Goal: Register for event/course

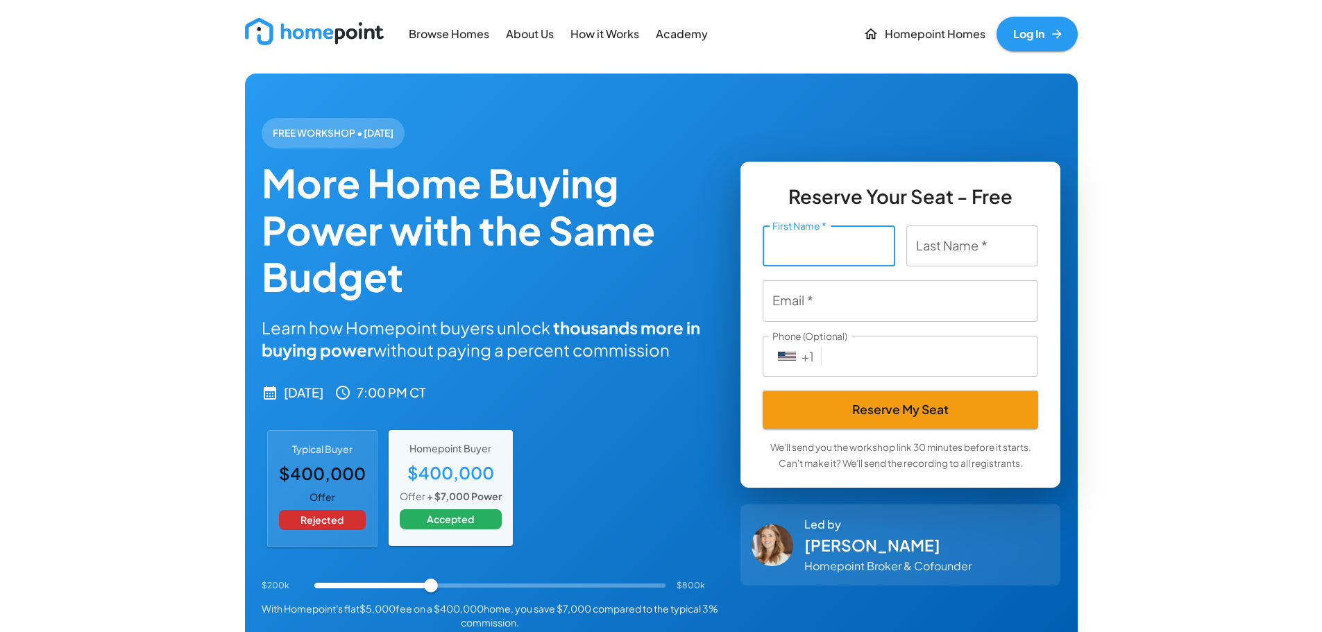
click at [793, 254] on input "First Name   *" at bounding box center [829, 246] width 133 height 41
type input "[PERSON_NAME]"
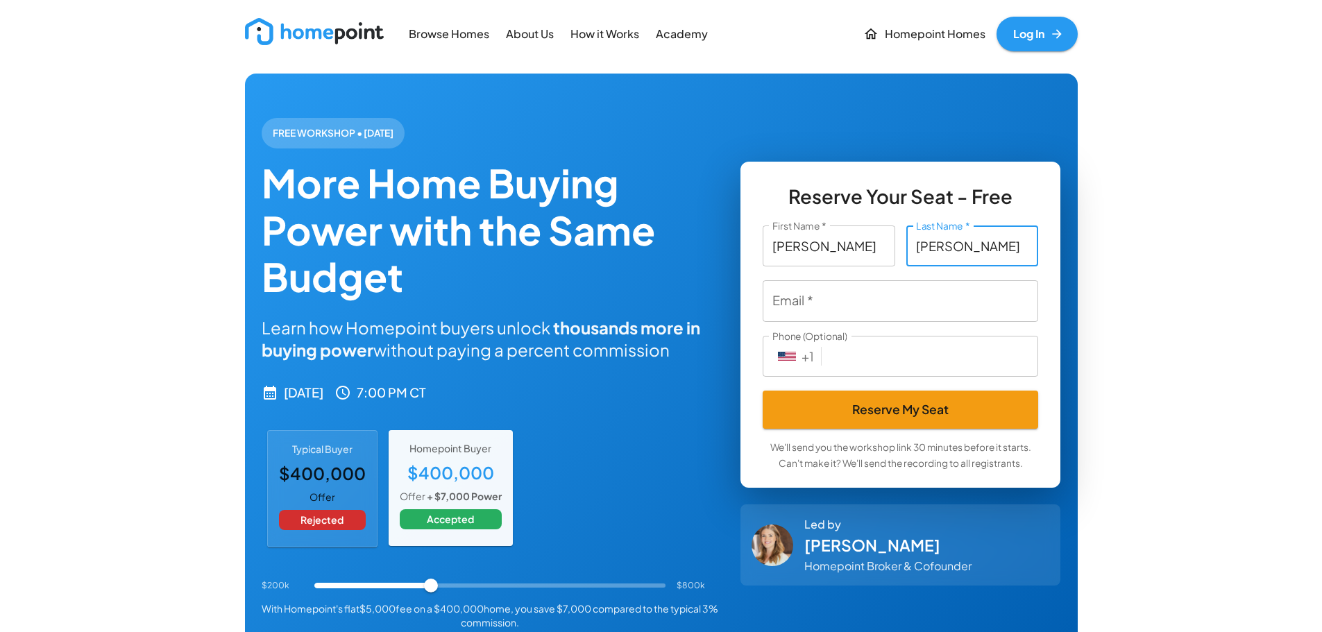
type input "[PERSON_NAME]"
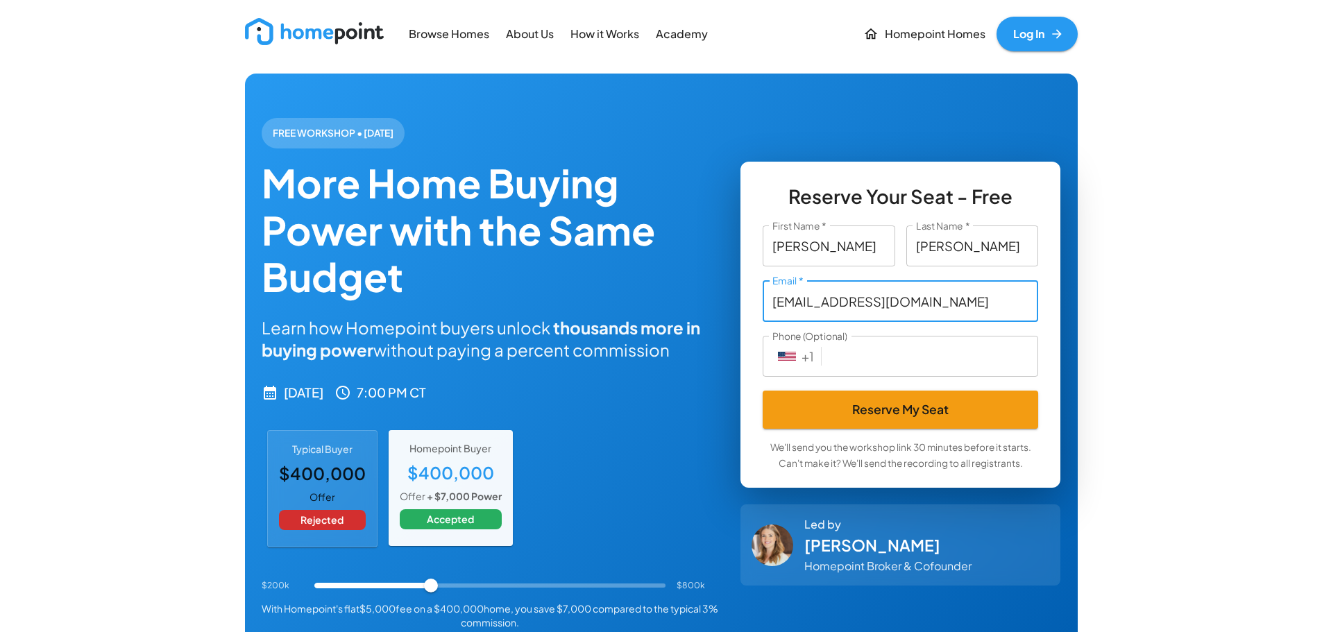
type input "[EMAIL_ADDRESS][DOMAIN_NAME]"
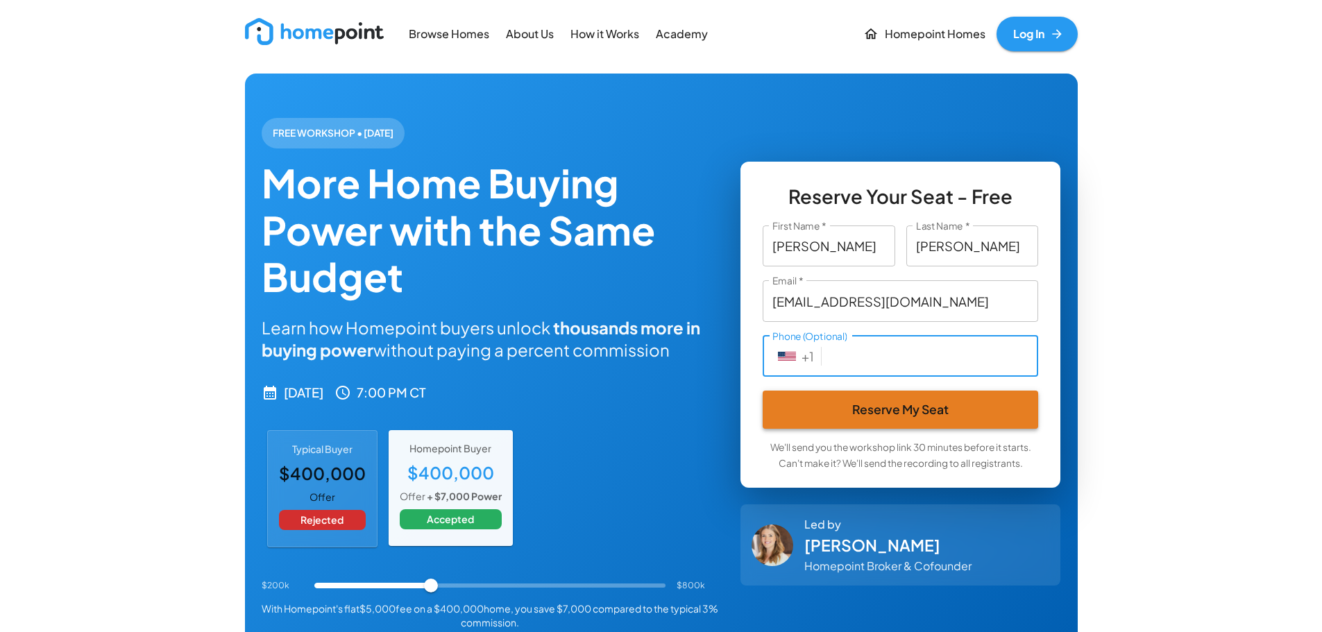
click at [912, 398] on button "Reserve My Seat" at bounding box center [901, 410] width 276 height 38
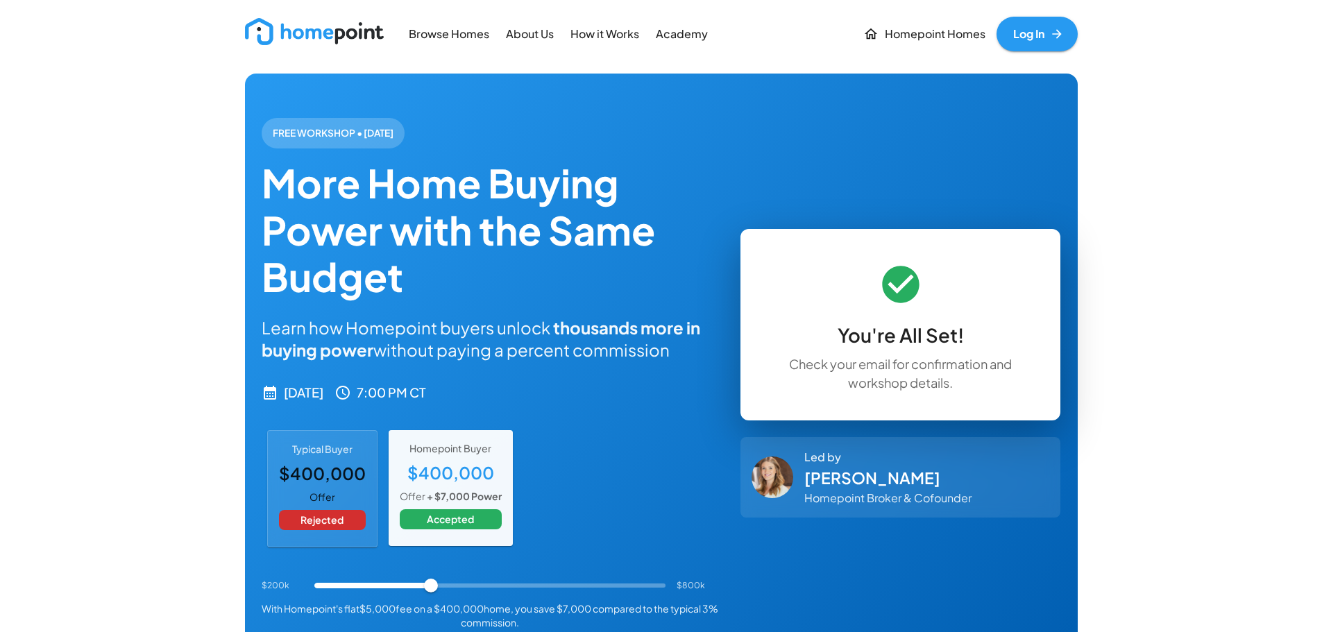
click at [339, 35] on img at bounding box center [314, 31] width 139 height 27
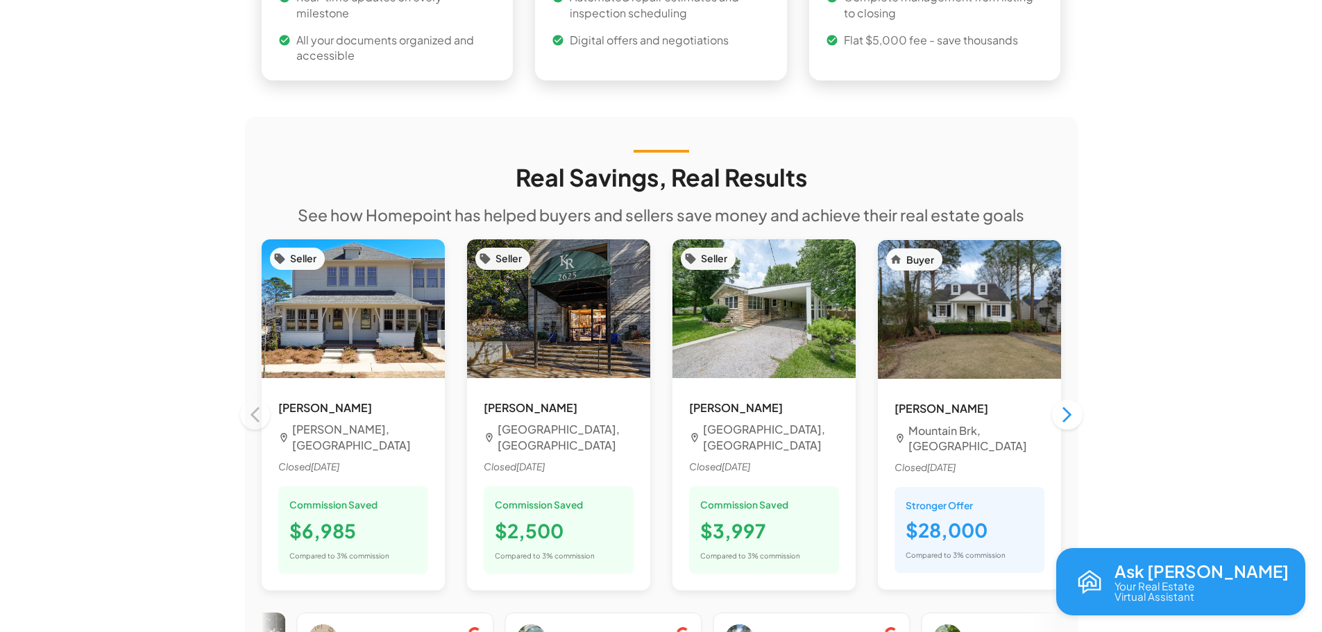
scroll to position [1112, 0]
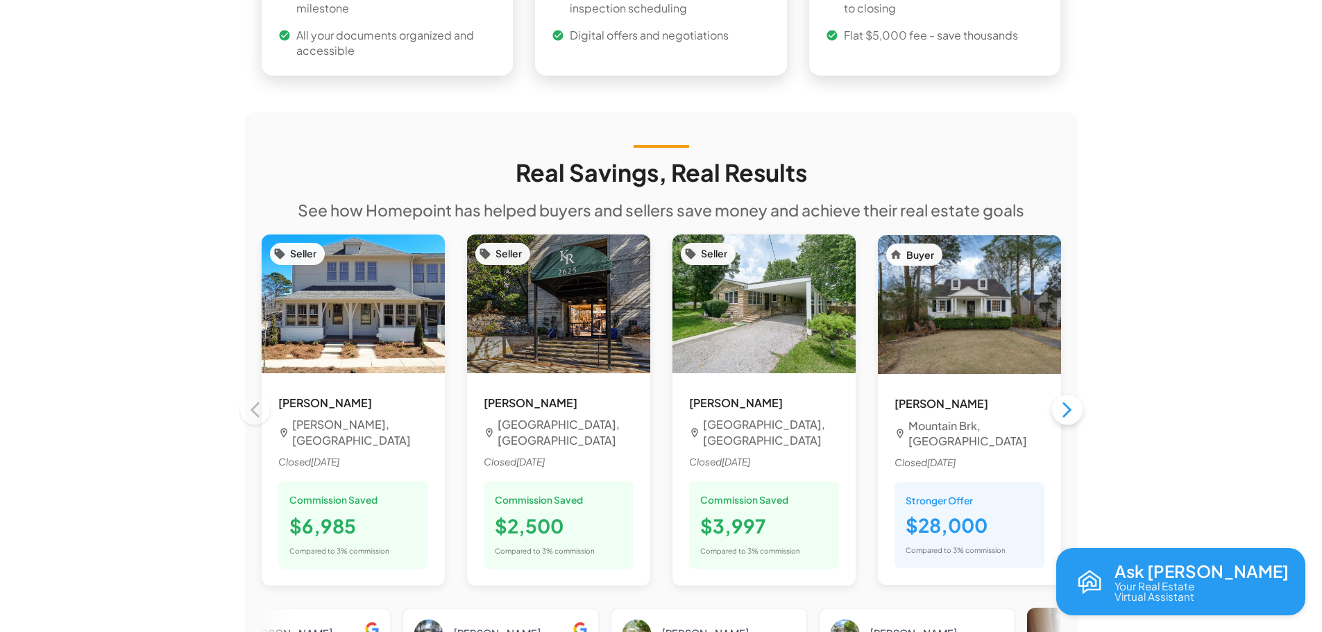
click at [1073, 400] on icon "button" at bounding box center [1067, 409] width 19 height 19
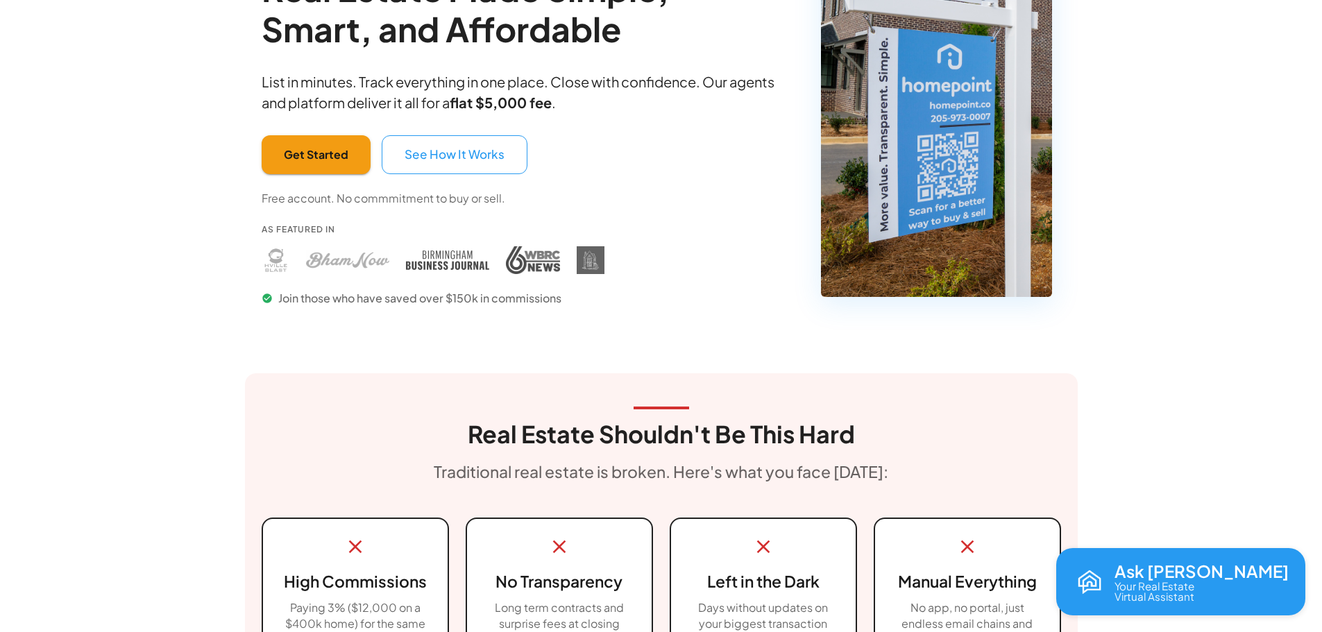
scroll to position [0, 0]
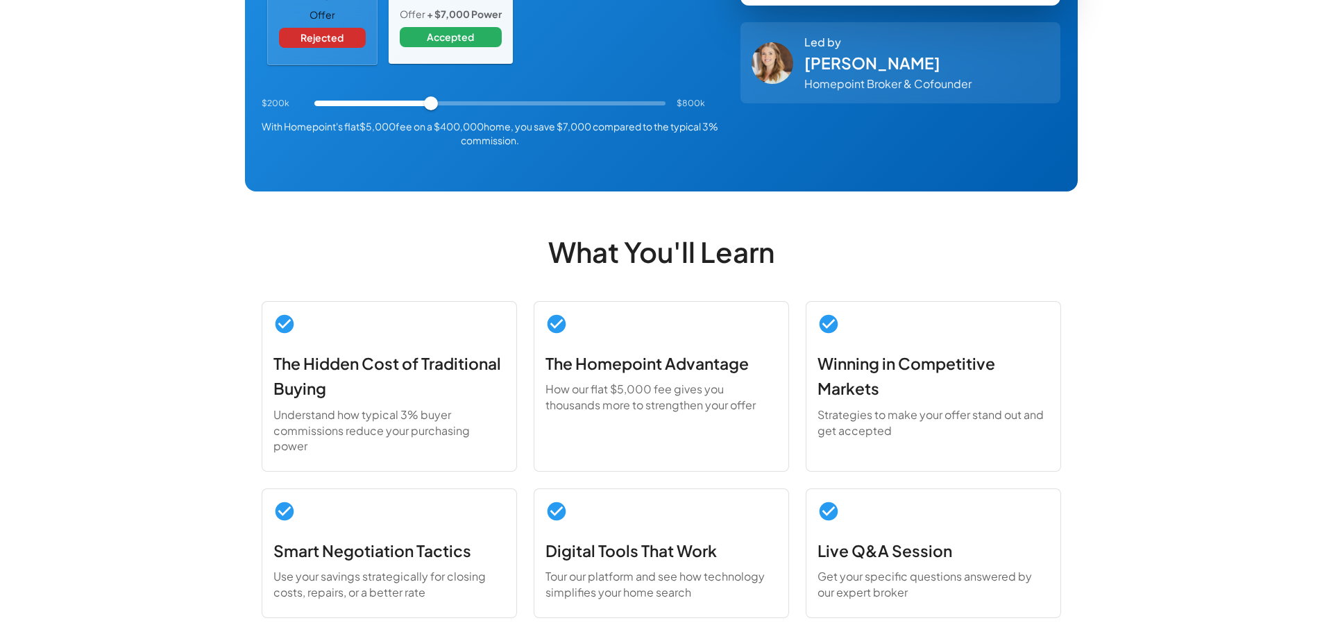
scroll to position [486, 0]
